Goal: Find specific page/section: Find specific page/section

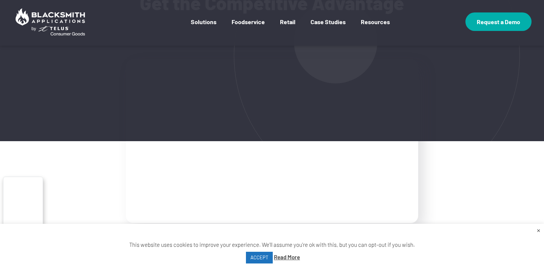
scroll to position [119, 0]
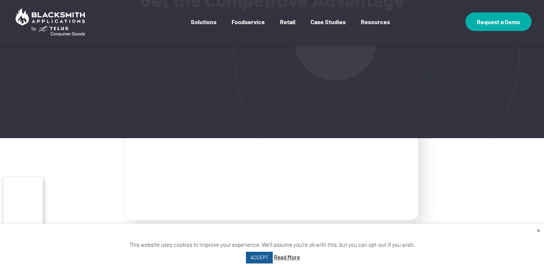
click at [259, 258] on link "ACCEPT" at bounding box center [259, 258] width 27 height 12
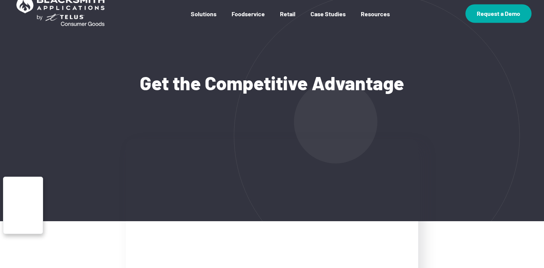
scroll to position [0, 0]
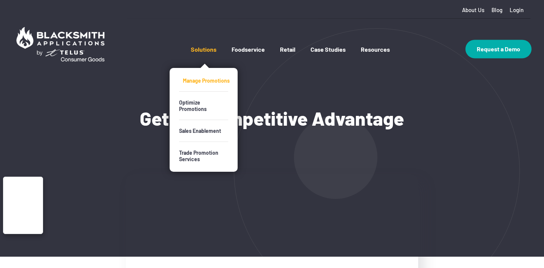
click at [203, 79] on link "Manage Promotions" at bounding box center [207, 81] width 49 height 22
click at [193, 125] on link "Sales Enablement" at bounding box center [207, 131] width 49 height 22
click at [206, 100] on link "Optimize Promotions" at bounding box center [207, 106] width 49 height 28
